Goal: Task Accomplishment & Management: Manage account settings

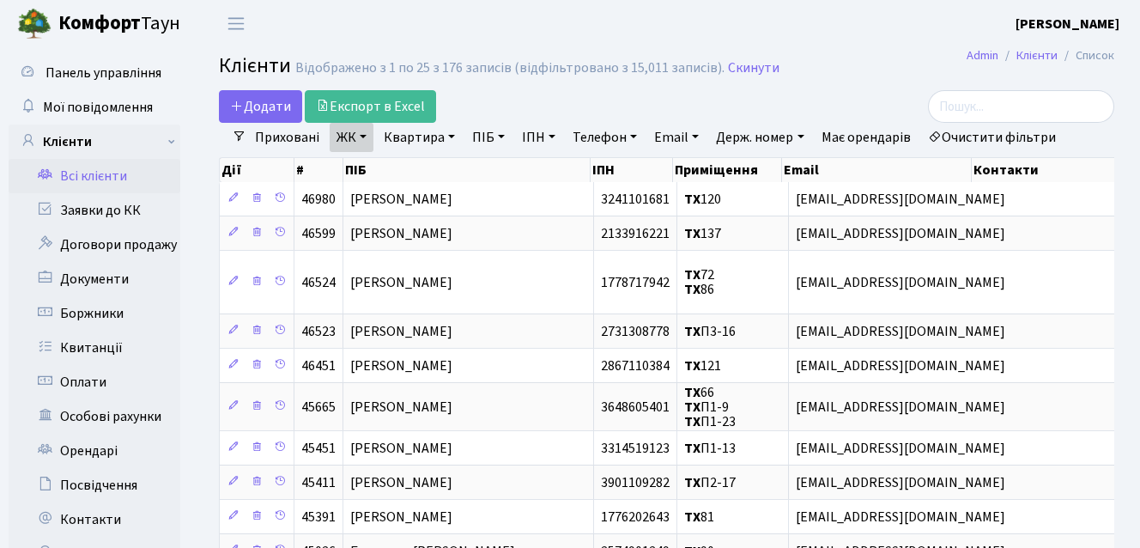
select select "25"
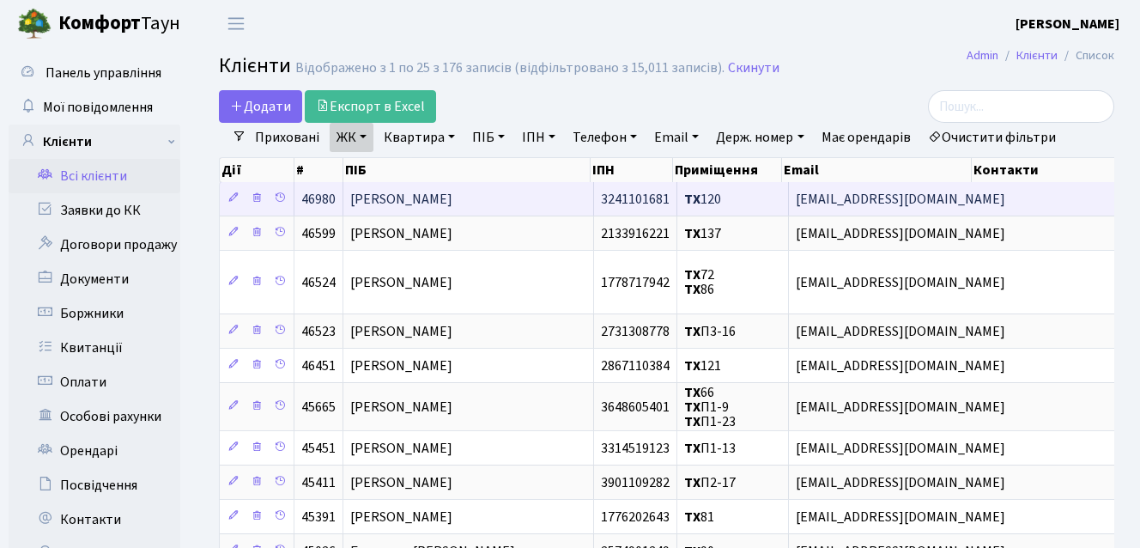
click at [452, 199] on span "Загинайченко Ганна Михайлівна" at bounding box center [401, 199] width 102 height 19
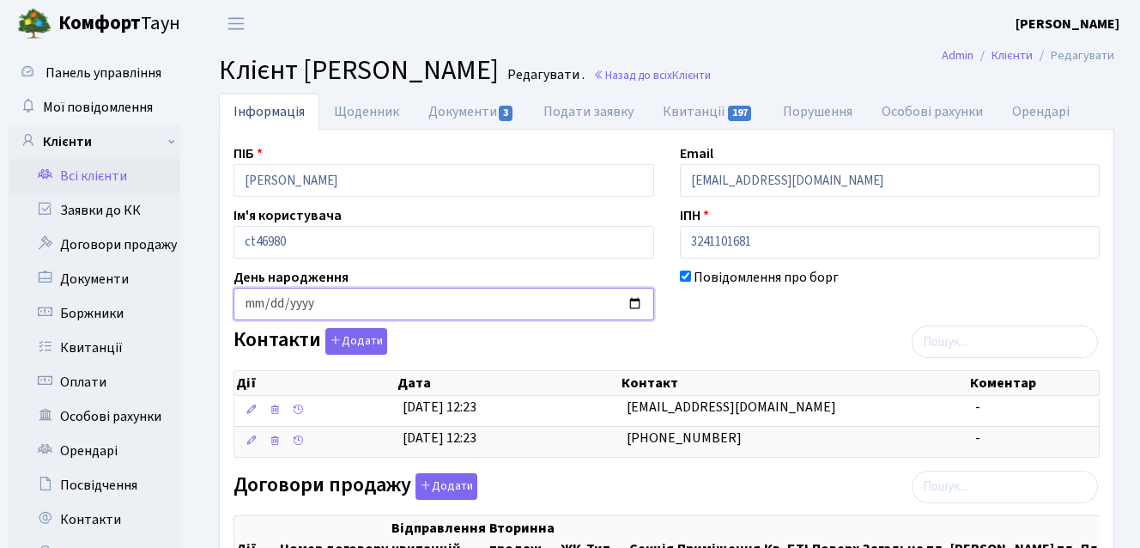
click at [630, 299] on input "date" at bounding box center [443, 304] width 421 height 33
click at [731, 336] on div "Контакти Додати Дії Дата Контакт Коментар Дії Дата Контакт Коментар" at bounding box center [667, 396] width 892 height 136
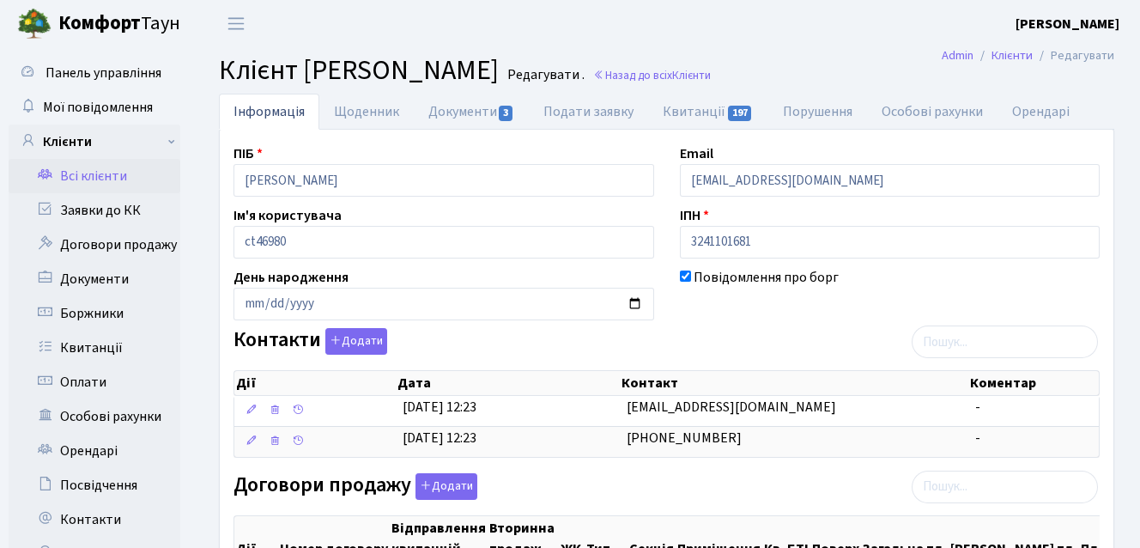
click at [84, 170] on link "Всі клієнти" at bounding box center [95, 176] width 172 height 34
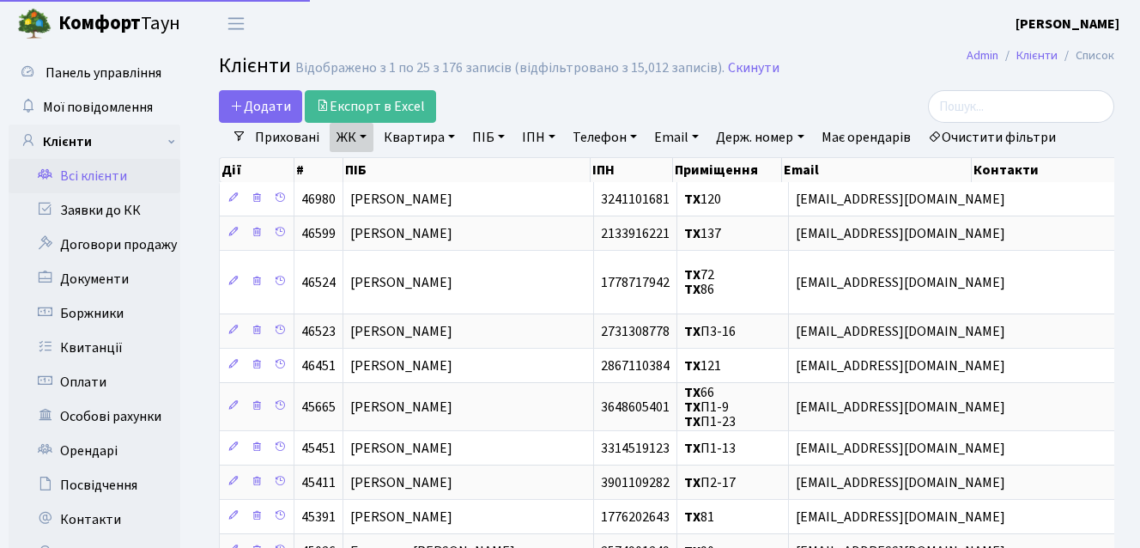
select select "25"
click at [413, 142] on link "Квартира" at bounding box center [419, 137] width 85 height 29
type input "15"
click at [478, 108] on div "Додати Експорт в Excel" at bounding box center [513, 106] width 588 height 33
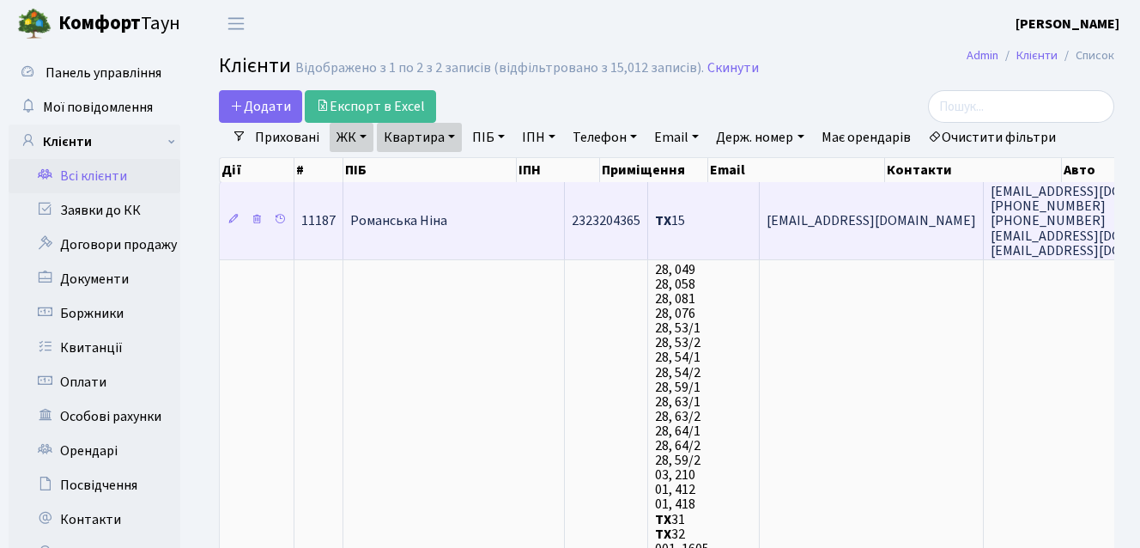
click at [471, 224] on td "Романська Ніна" at bounding box center [453, 220] width 221 height 77
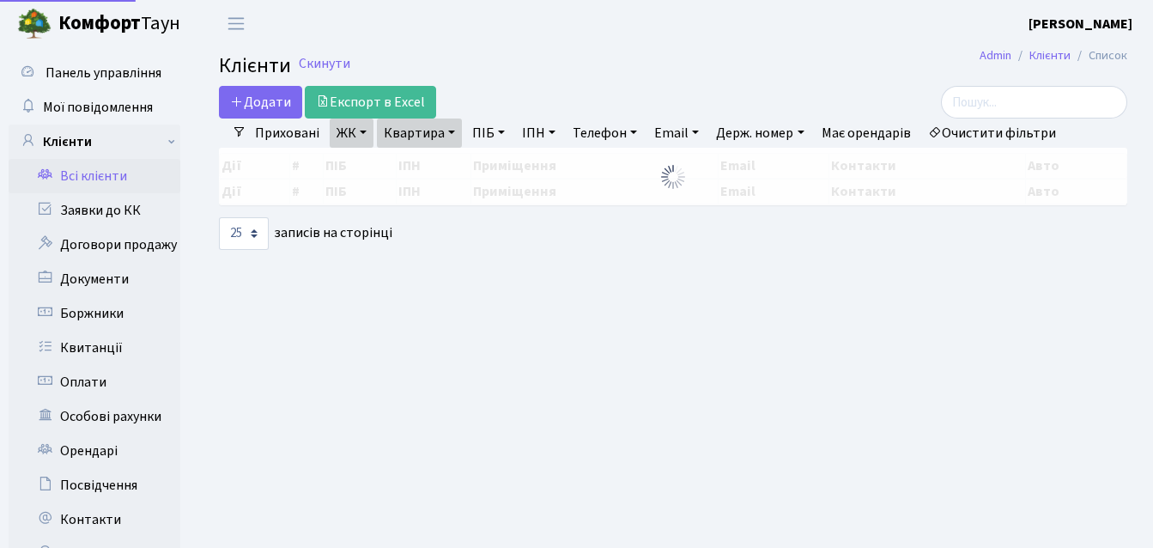
select select "25"
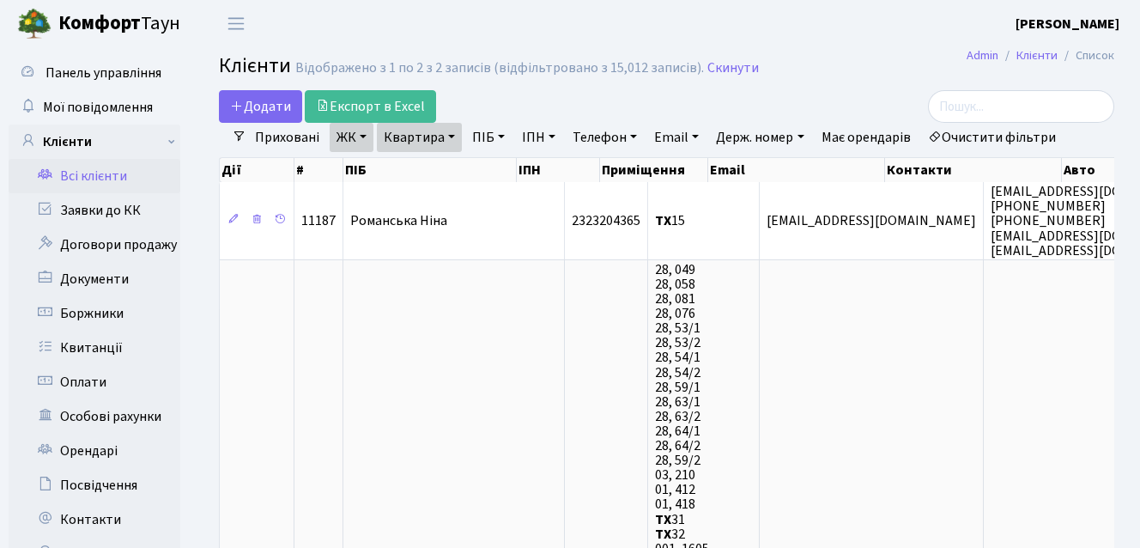
click at [434, 143] on link "Квартира" at bounding box center [419, 137] width 85 height 29
click at [431, 173] on input "15" at bounding box center [428, 170] width 100 height 33
type input "1"
click at [474, 37] on header "Комфорт Таун Туренко І. А. Мій обліковий запис Вийти" at bounding box center [570, 23] width 1140 height 47
click at [94, 182] on link "Всі клієнти" at bounding box center [95, 176] width 172 height 34
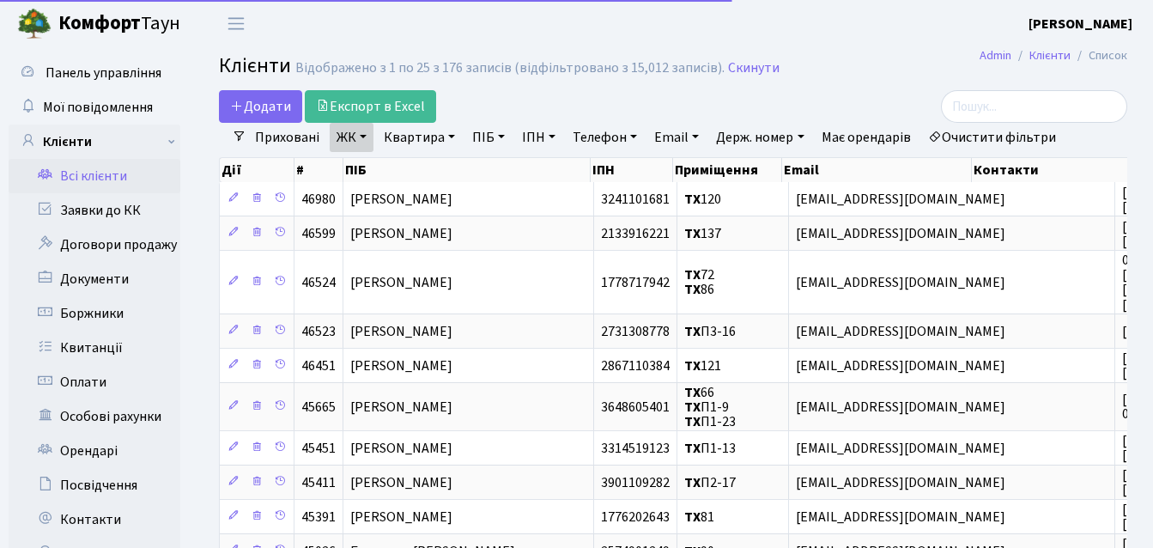
select select "25"
